Goal: Contribute content

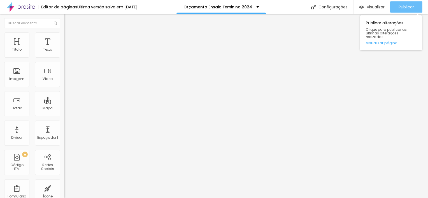
click at [409, 9] on span "Publicar" at bounding box center [405, 7] width 15 height 4
